Goal: Information Seeking & Learning: Learn about a topic

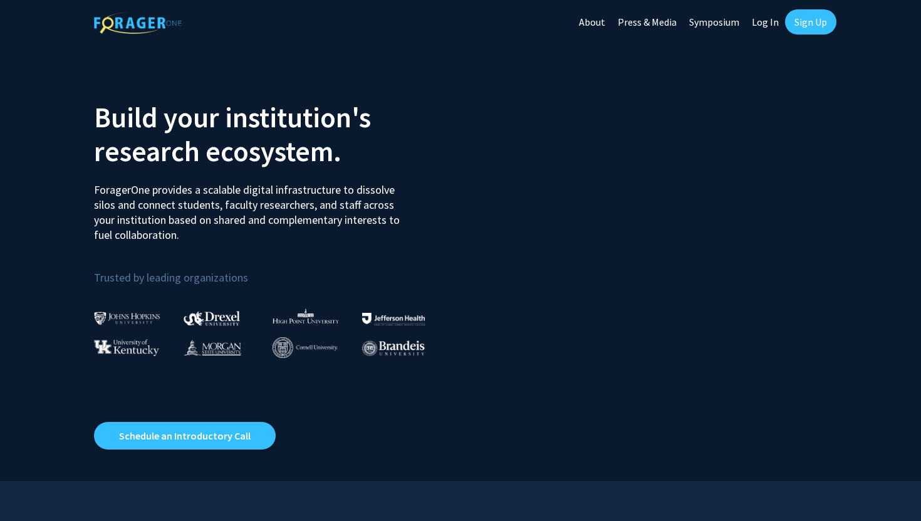
click at [762, 28] on link "Log In" at bounding box center [764, 22] width 39 height 44
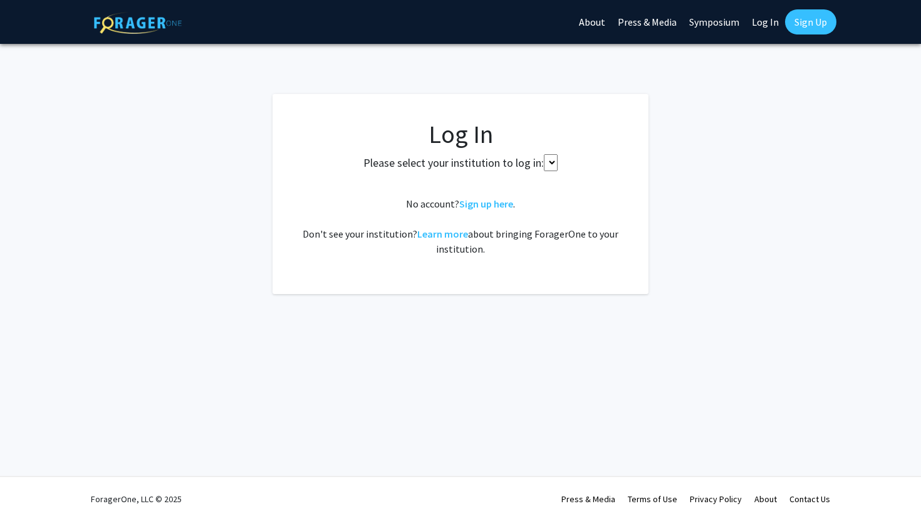
select select
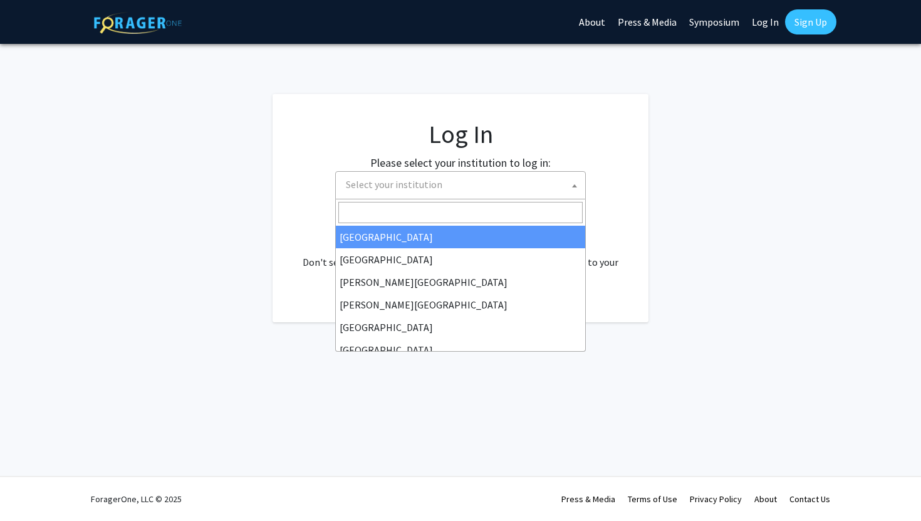
click at [496, 184] on span "Select your institution" at bounding box center [463, 185] width 244 height 26
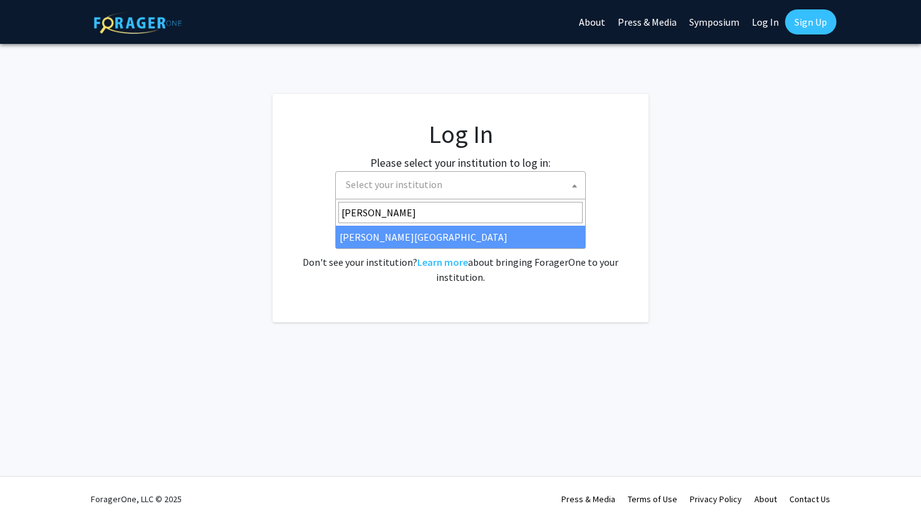
click at [455, 215] on input "[PERSON_NAME]" at bounding box center [460, 212] width 244 height 21
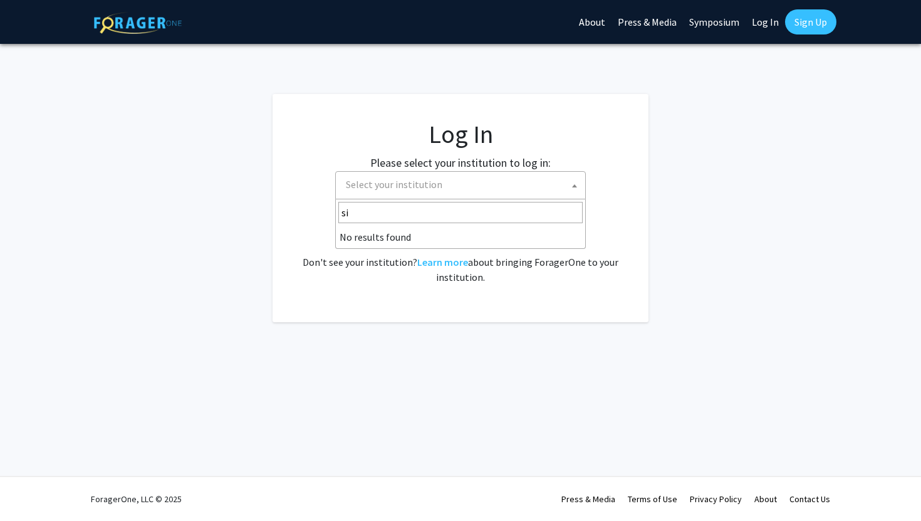
type input "s"
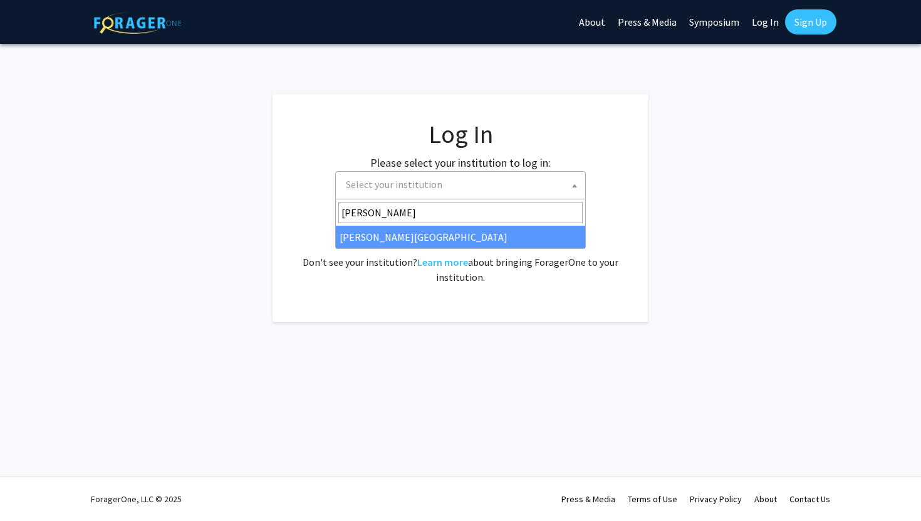
type input "[PERSON_NAME]"
select select "24"
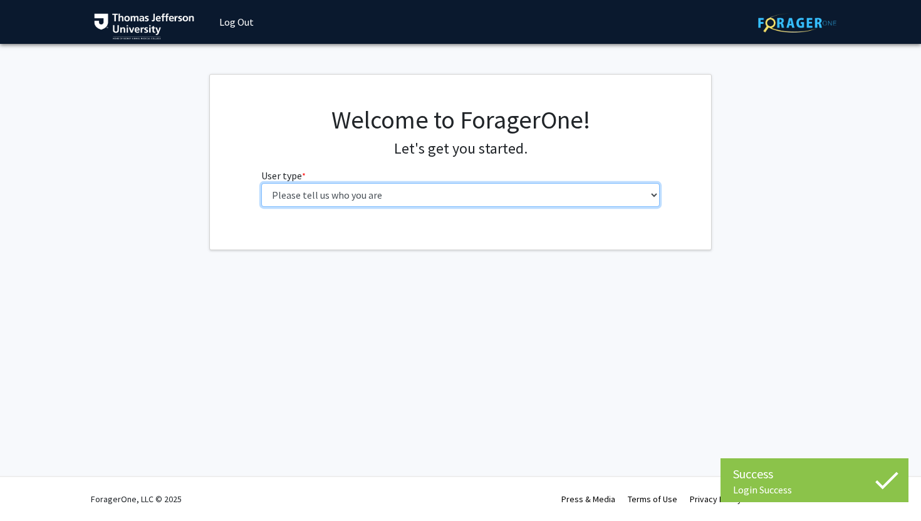
click at [471, 194] on select "Please tell us who you are Undergraduate Student Master's Student Doctoral Cand…" at bounding box center [460, 195] width 399 height 24
select select "3: doc"
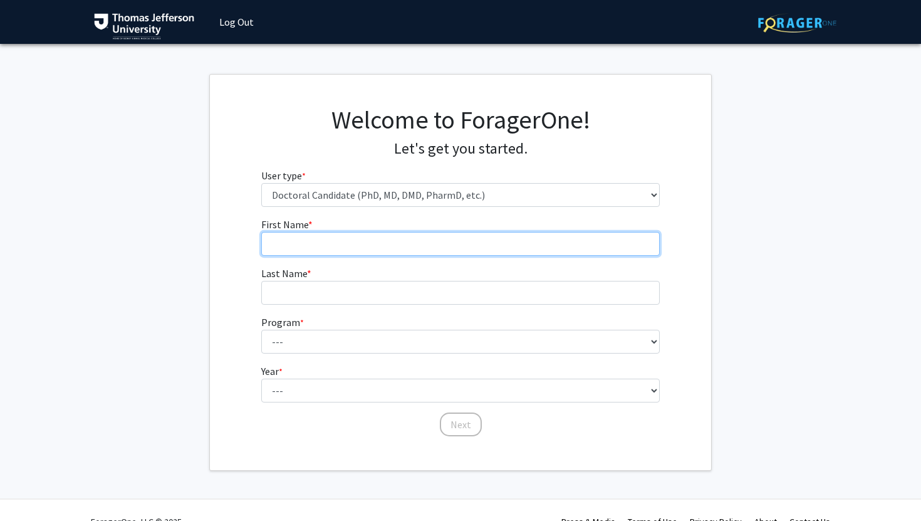
click at [420, 245] on input "First Name * required" at bounding box center [460, 244] width 399 height 24
type input "Sana"
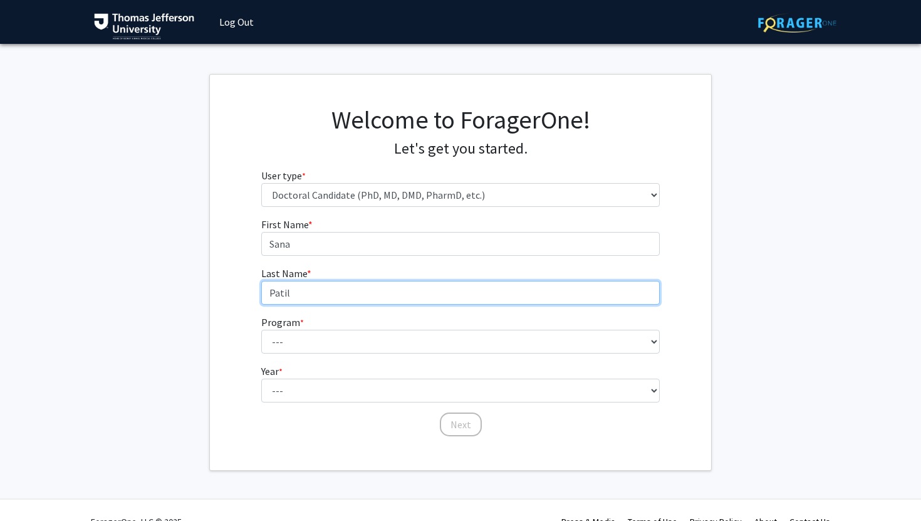
type input "Patil"
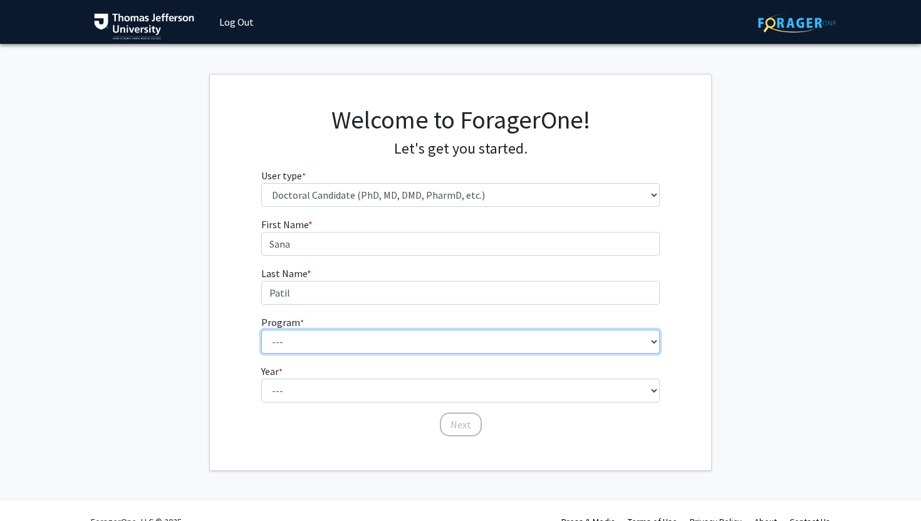
click at [488, 340] on select "--- Accelerated 3+3 BS in Health Sciences/Doctor of [MEDICAL_DATA] Accelerated …" at bounding box center [460, 341] width 399 height 24
select select "35: 815"
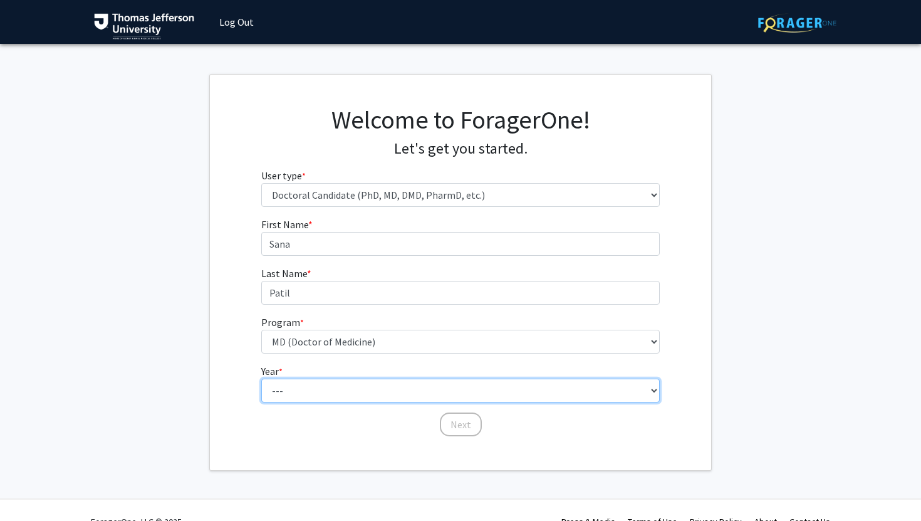
click at [341, 385] on select "--- First Year Second Year Third Year Fourth Year Fifth Year Sixth Year Seventh…" at bounding box center [460, 390] width 399 height 24
select select "1: first_year"
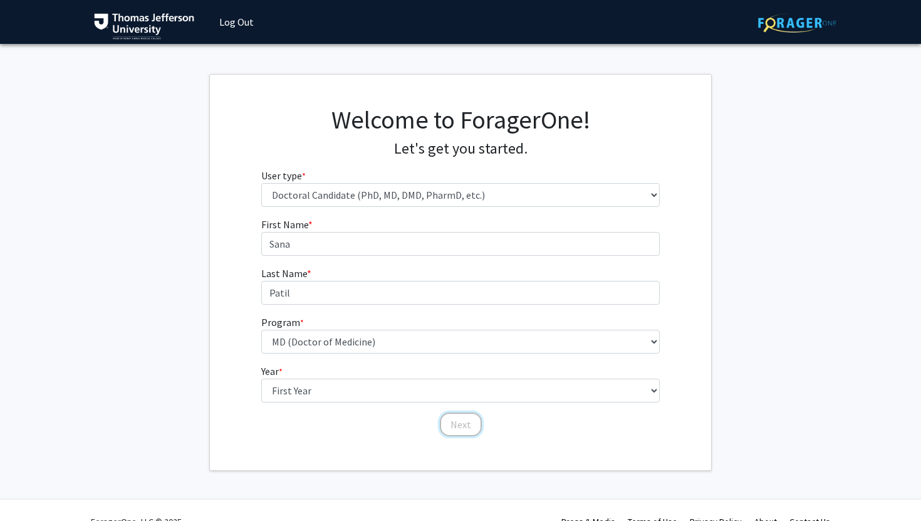
click at [460, 428] on button "Next" at bounding box center [461, 424] width 42 height 24
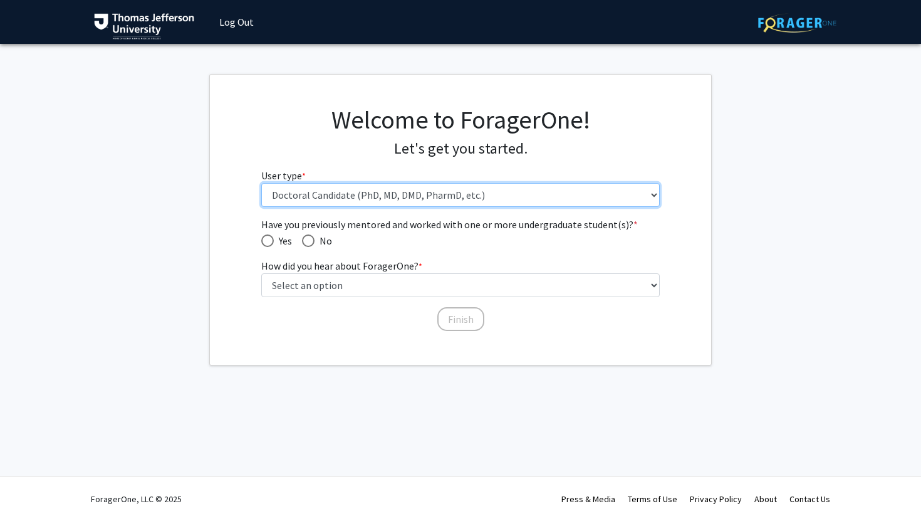
click at [430, 198] on select "Please tell us who you are Undergraduate Student Master's Student Doctoral Cand…" at bounding box center [460, 195] width 399 height 24
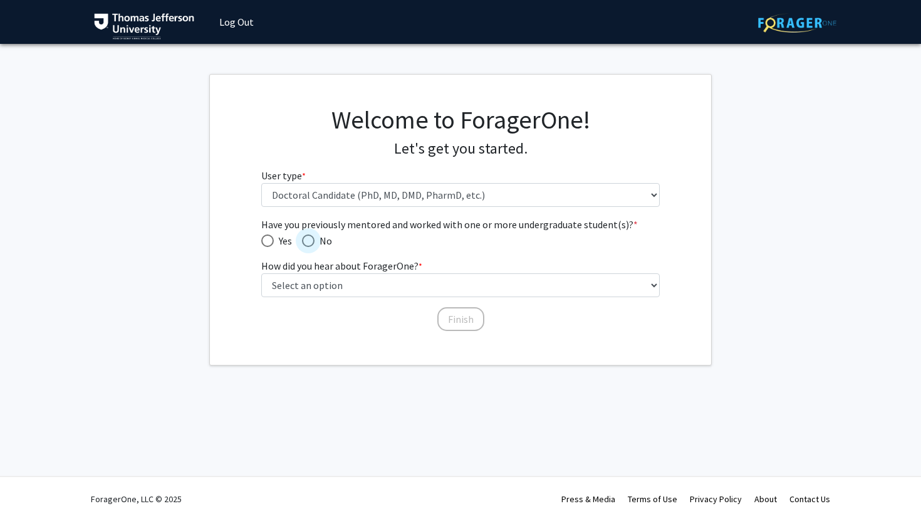
click at [309, 241] on span "Have you previously mentored and worked with one or more undergraduate student(…" at bounding box center [308, 240] width 13 height 13
click at [309, 241] on input "No" at bounding box center [308, 240] width 13 height 13
radio input "true"
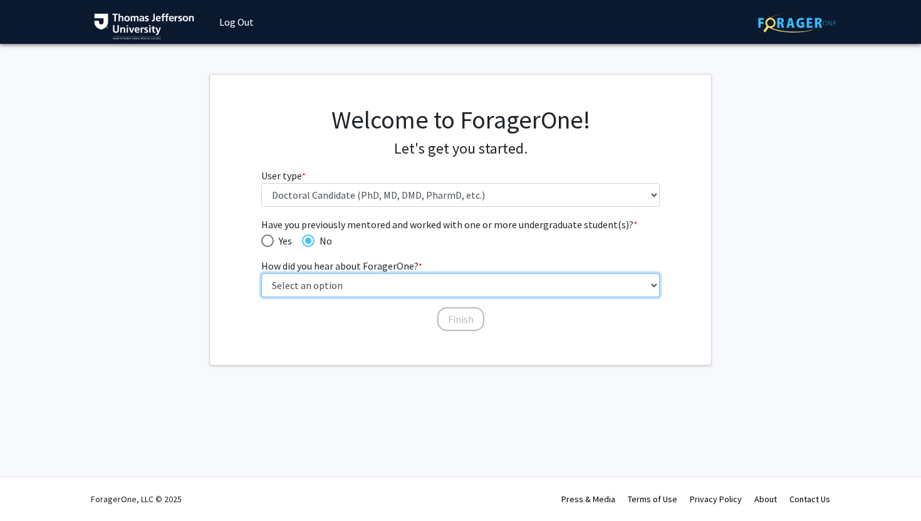
click at [355, 278] on select "Select an option Peer/student recommendation Faculty/staff recommendation Unive…" at bounding box center [460, 285] width 399 height 24
select select "2: faculty_recommendation"
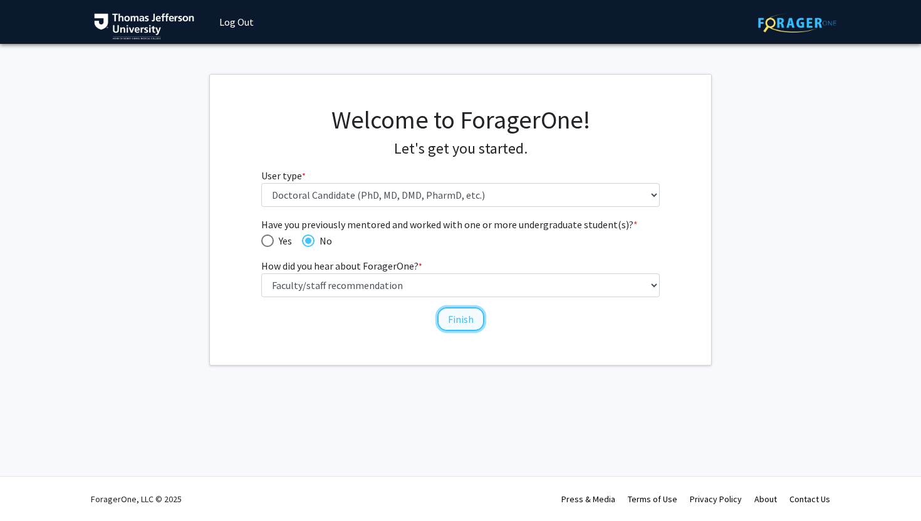
click at [444, 318] on button "Finish" at bounding box center [460, 319] width 47 height 24
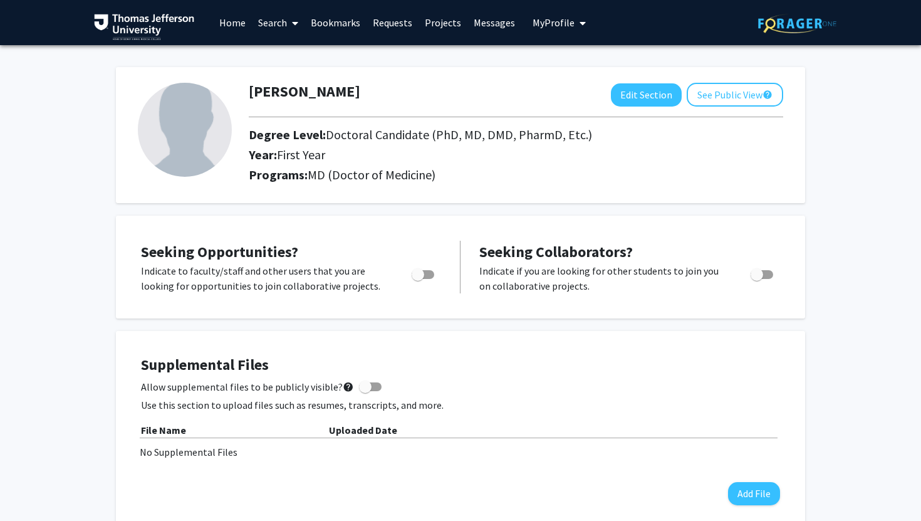
click at [432, 33] on link "Projects" at bounding box center [442, 23] width 49 height 44
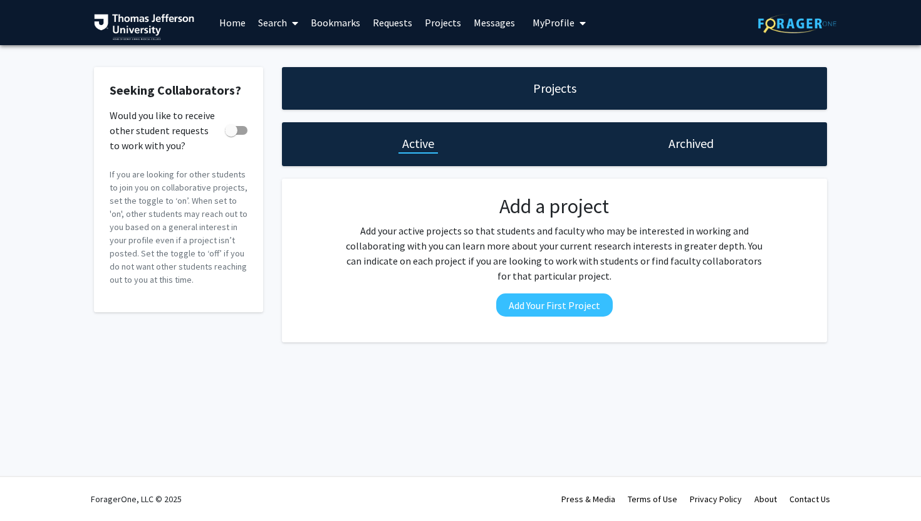
click at [435, 24] on link "Projects" at bounding box center [442, 23] width 49 height 44
click at [391, 21] on link "Requests" at bounding box center [392, 23] width 52 height 44
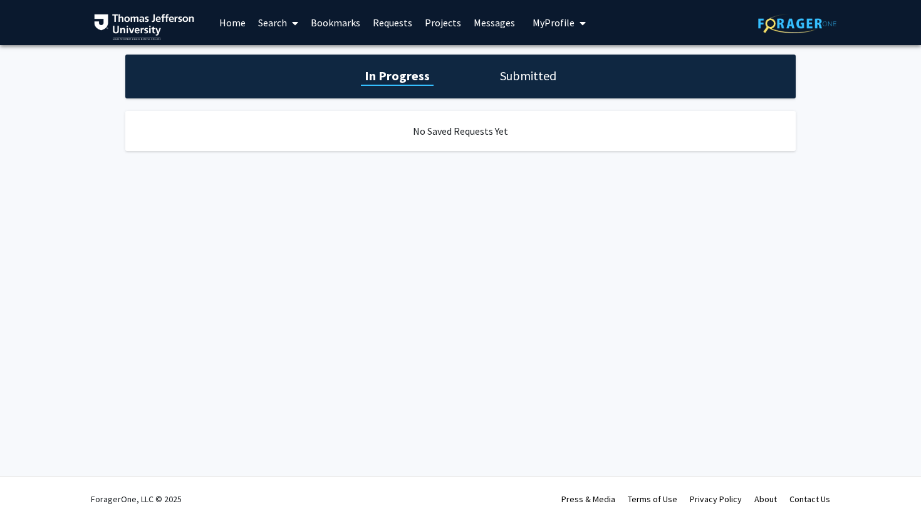
click at [441, 24] on link "Projects" at bounding box center [442, 23] width 49 height 44
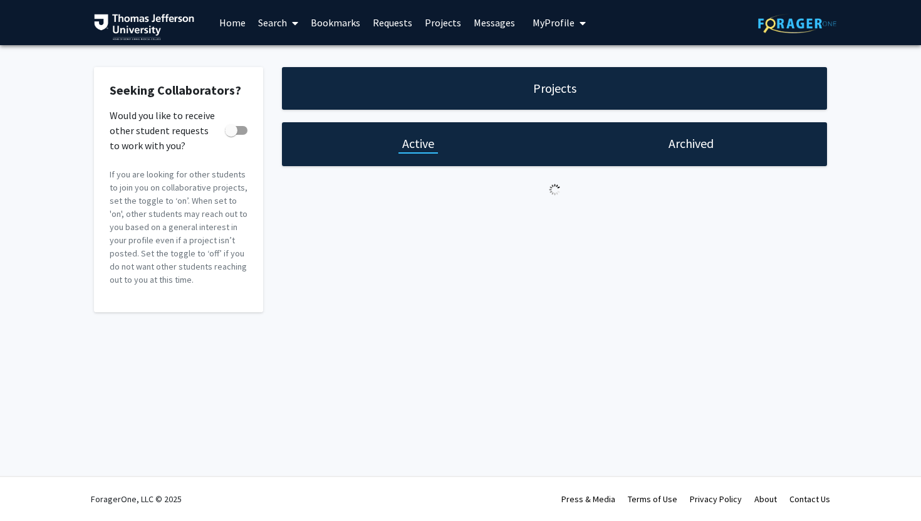
click at [342, 26] on link "Bookmarks" at bounding box center [335, 23] width 62 height 44
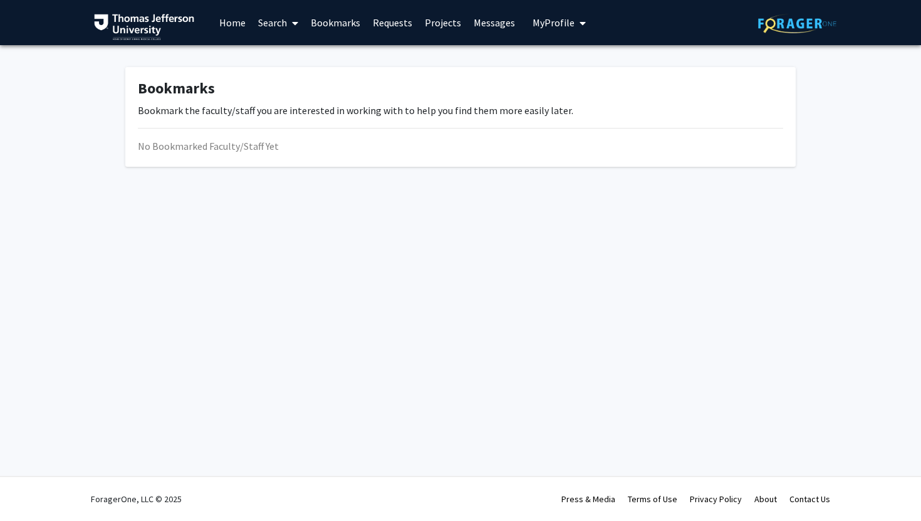
click at [276, 25] on link "Search" at bounding box center [278, 23] width 53 height 44
click at [299, 58] on span "Faculty/Staff" at bounding box center [298, 57] width 92 height 25
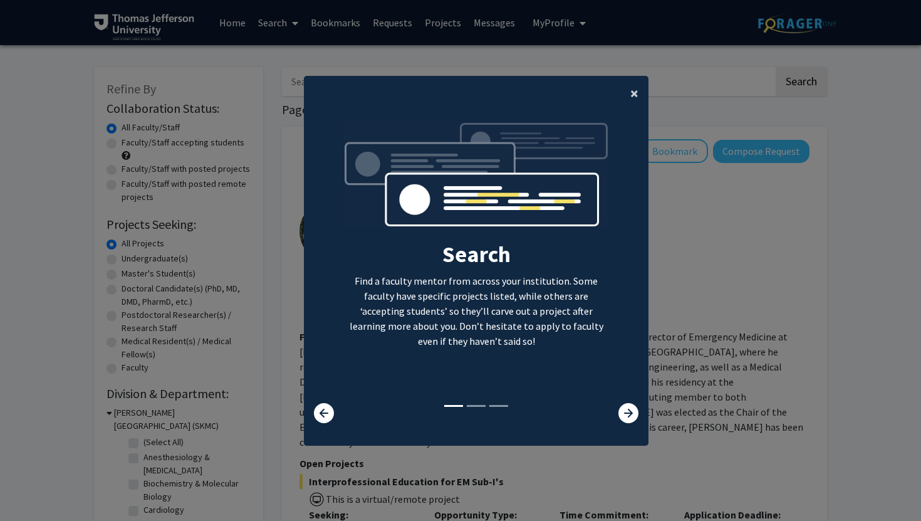
click at [628, 98] on button "×" at bounding box center [634, 93] width 28 height 35
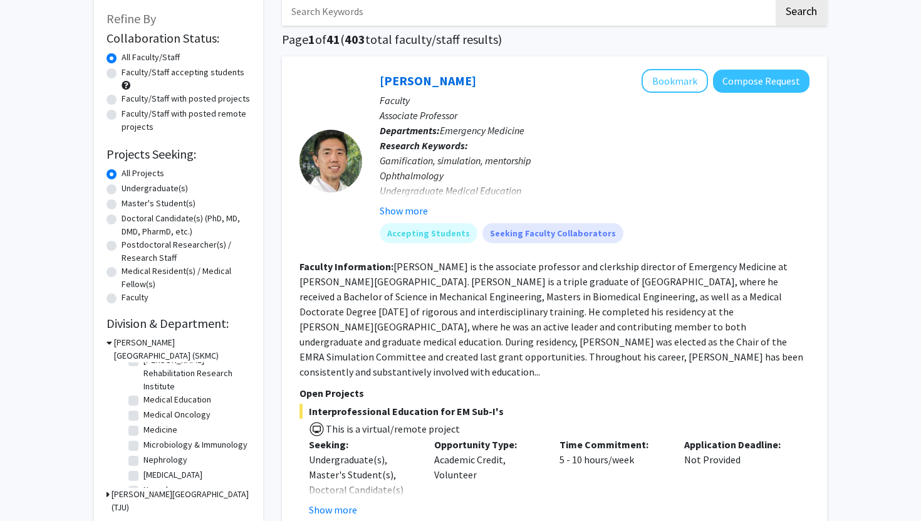
scroll to position [63, 0]
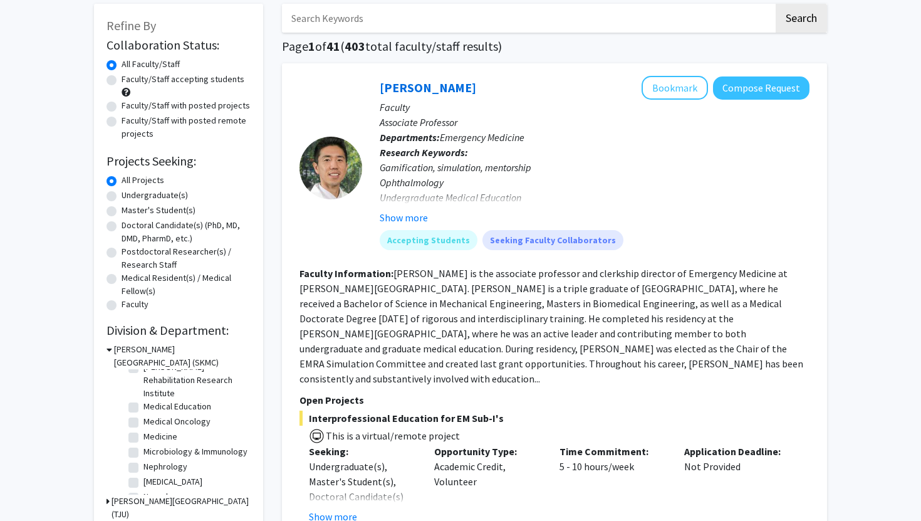
click at [183, 78] on label "Faculty/Staff accepting students" at bounding box center [183, 79] width 123 height 13
click at [130, 78] on input "Faculty/Staff accepting students" at bounding box center [126, 77] width 8 height 8
radio input "true"
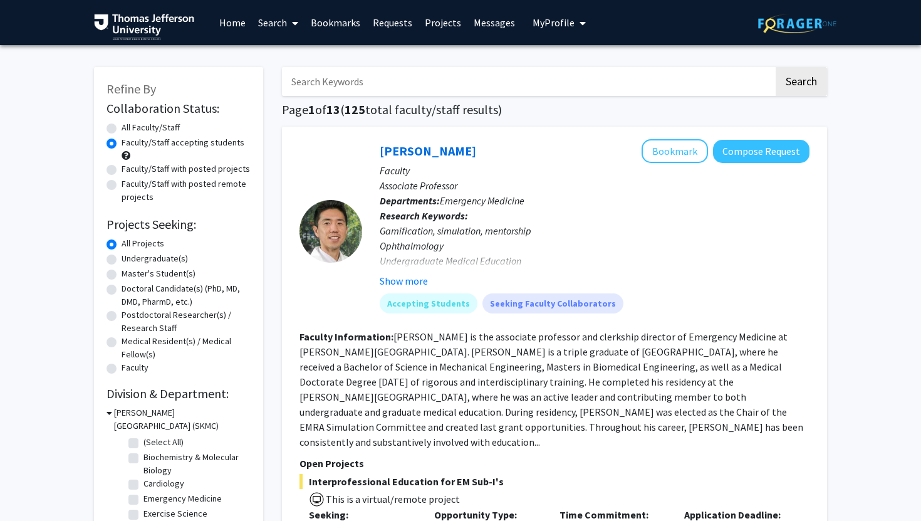
click at [180, 290] on label "Doctoral Candidate(s) (PhD, MD, DMD, PharmD, etc.)" at bounding box center [186, 295] width 129 height 26
click at [130, 290] on input "Doctoral Candidate(s) (PhD, MD, DMD, PharmD, etc.)" at bounding box center [126, 286] width 8 height 8
radio input "true"
click at [122, 289] on label "Doctoral Candidate(s) (PhD, MD, DMD, PharmD, etc.)" at bounding box center [186, 295] width 129 height 26
click at [122, 289] on input "Doctoral Candidate(s) (PhD, MD, DMD, PharmD, etc.)" at bounding box center [126, 286] width 8 height 8
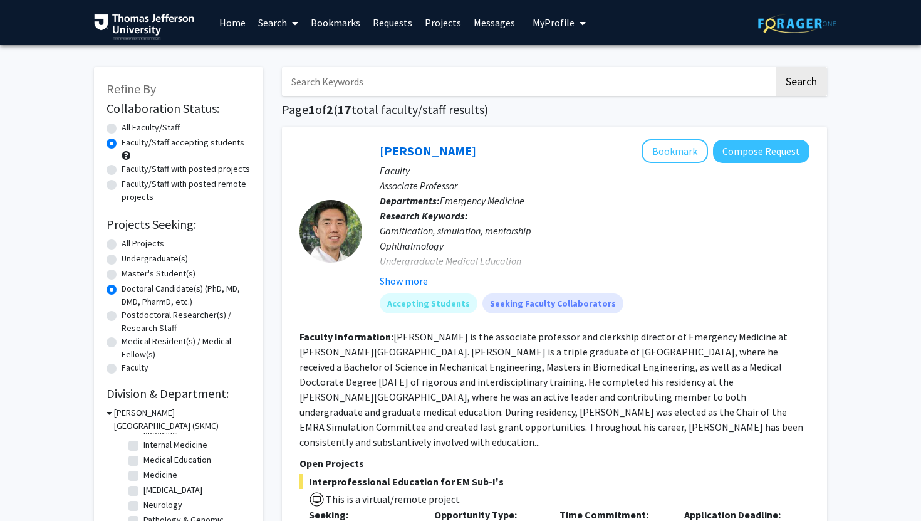
click at [122, 246] on label "All Projects" at bounding box center [143, 243] width 43 height 13
click at [122, 245] on input "All Projects" at bounding box center [126, 241] width 8 height 8
radio input "true"
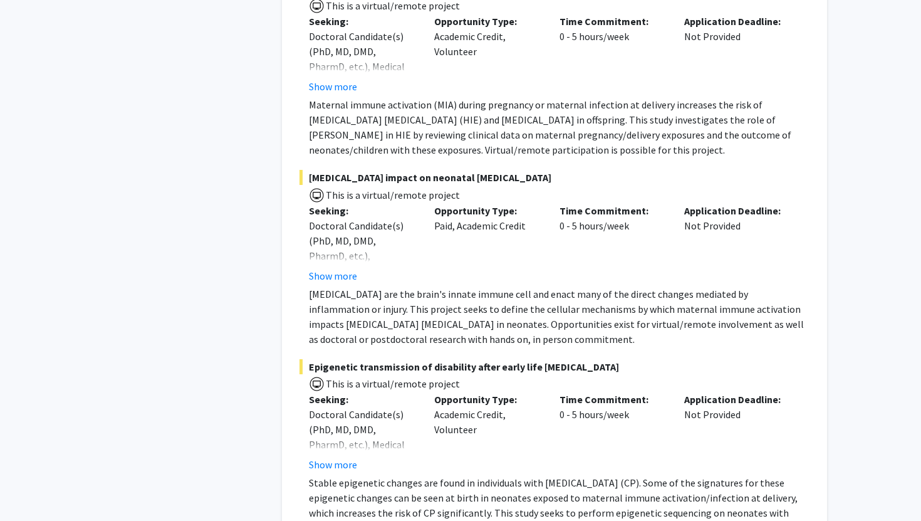
scroll to position [4089, 0]
click at [338, 269] on button "Show more" at bounding box center [333, 276] width 48 height 15
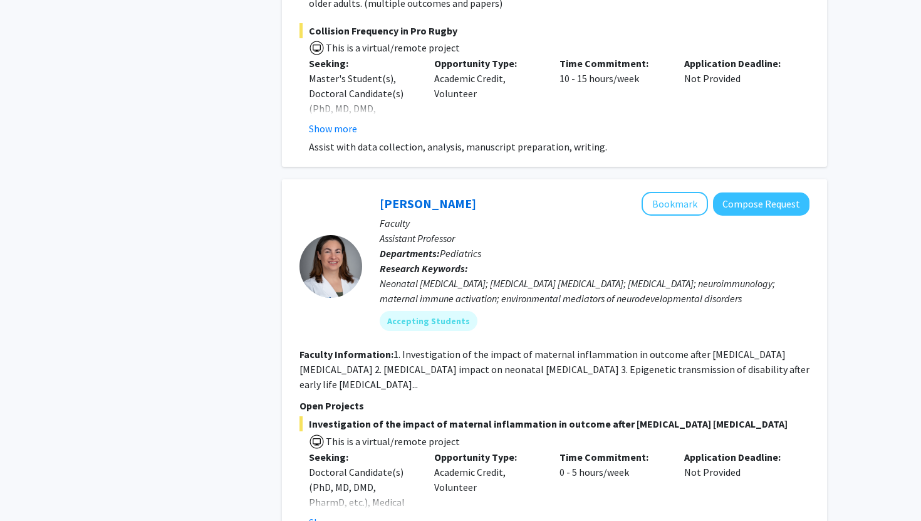
scroll to position [3656, 0]
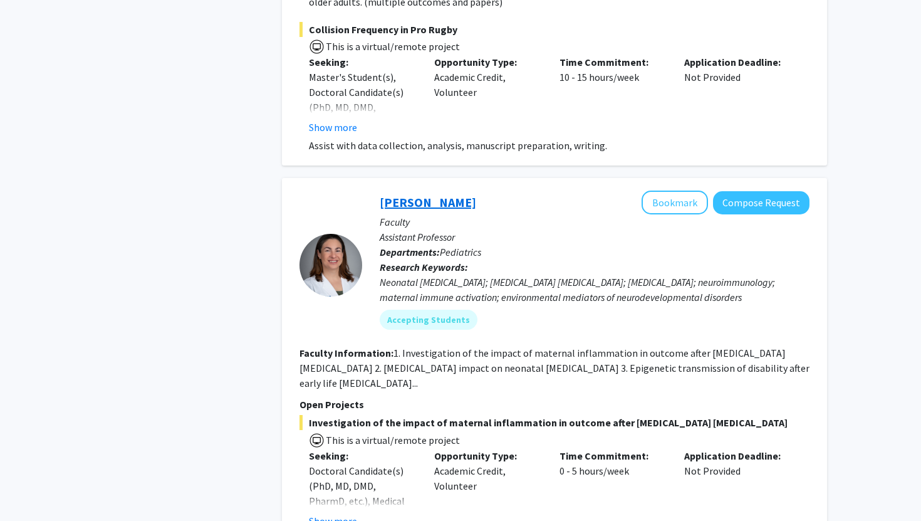
click at [439, 194] on link "[PERSON_NAME]" at bounding box center [428, 202] width 96 height 16
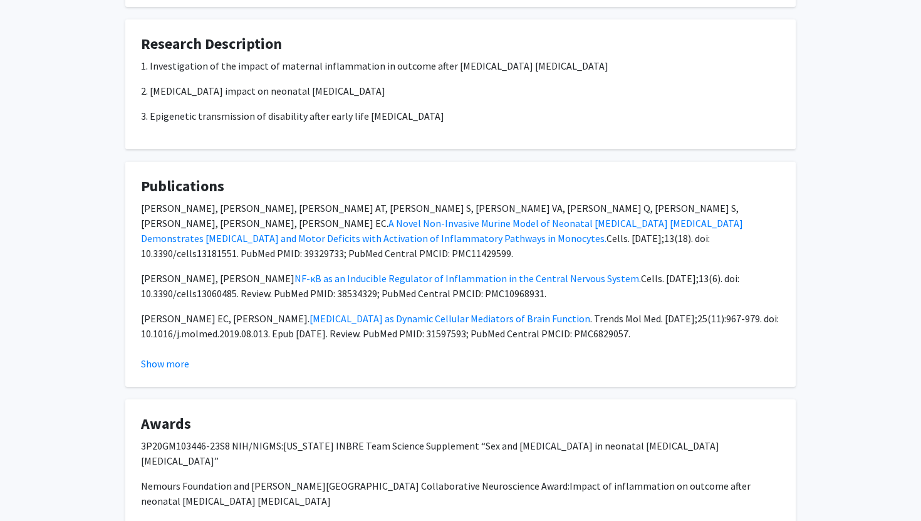
scroll to position [1118, 0]
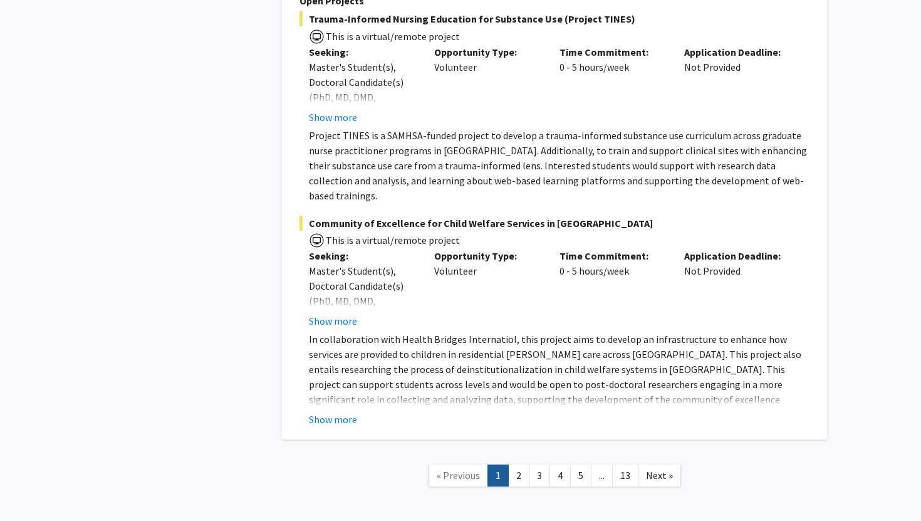
scroll to position [7281, 0]
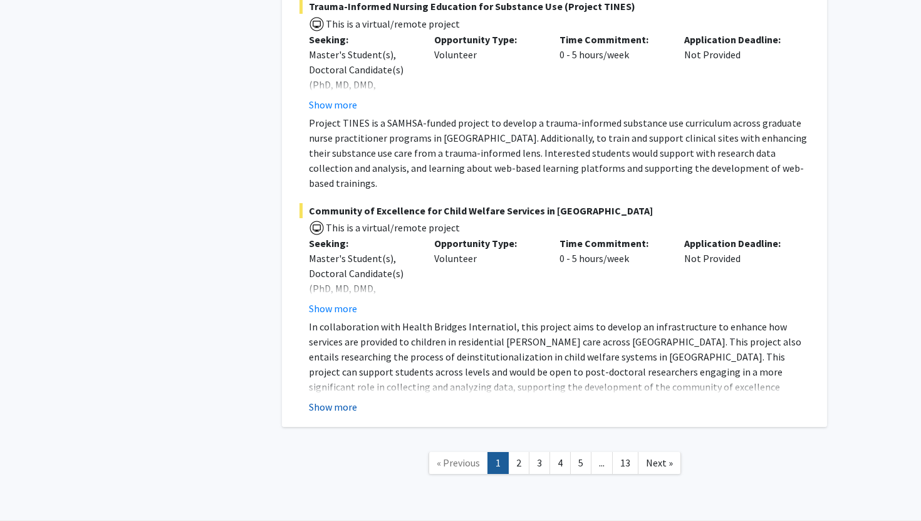
click at [333, 399] on button "Show more" at bounding box center [333, 406] width 48 height 15
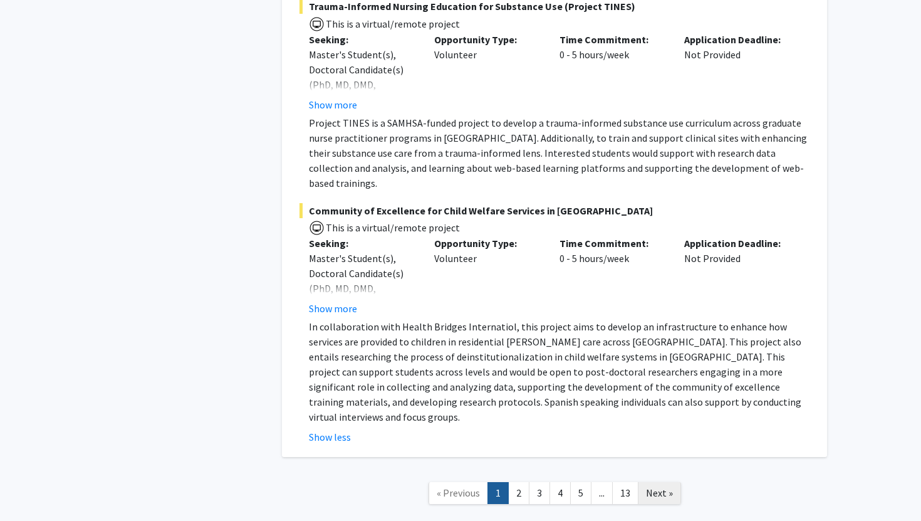
click at [646, 486] on span "Next »" at bounding box center [659, 492] width 27 height 13
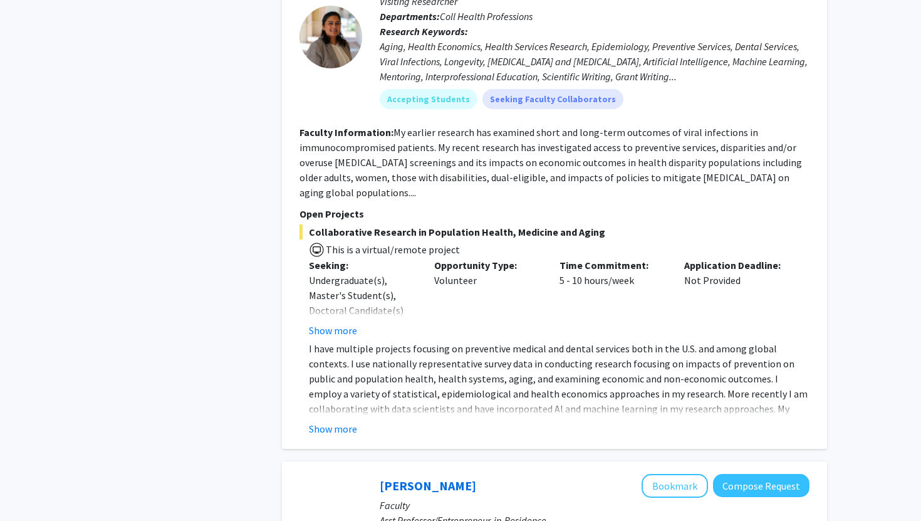
scroll to position [956, 0]
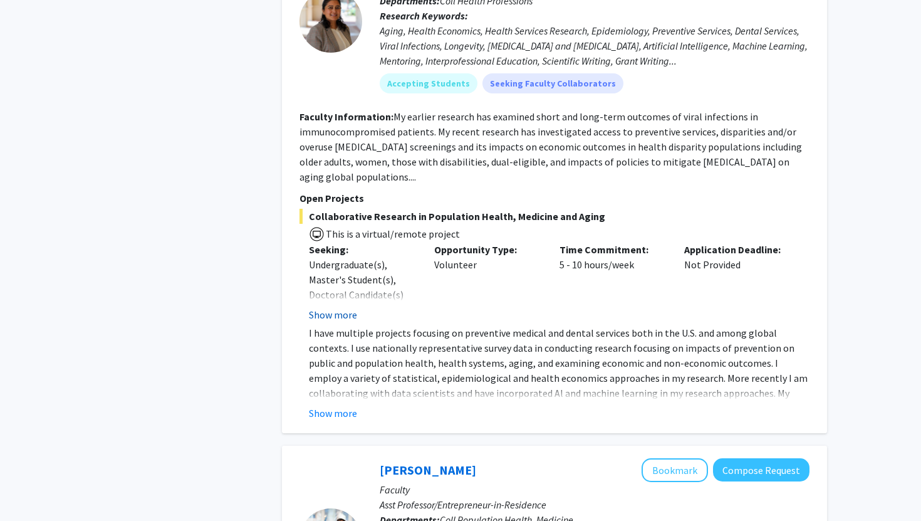
click at [328, 307] on button "Show more" at bounding box center [333, 314] width 48 height 15
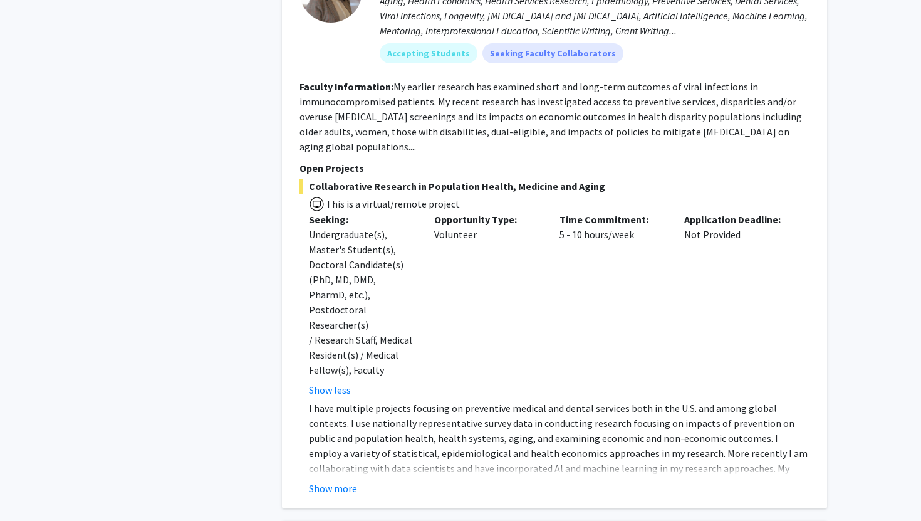
scroll to position [1008, 0]
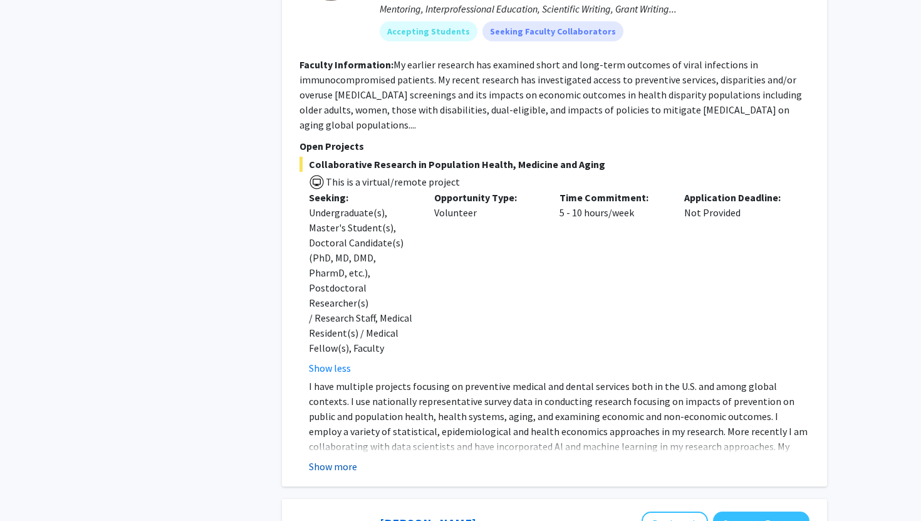
click at [335, 459] on button "Show more" at bounding box center [333, 466] width 48 height 15
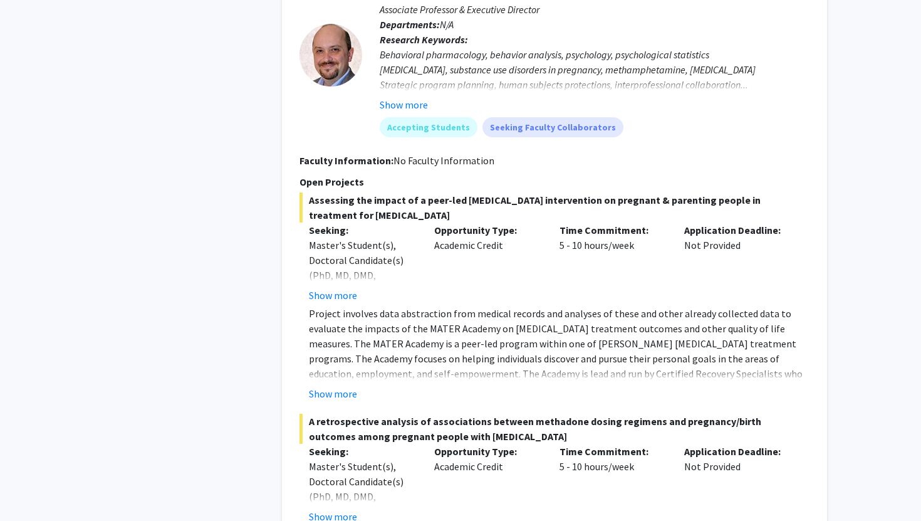
scroll to position [2058, 0]
